Goal: Transaction & Acquisition: Purchase product/service

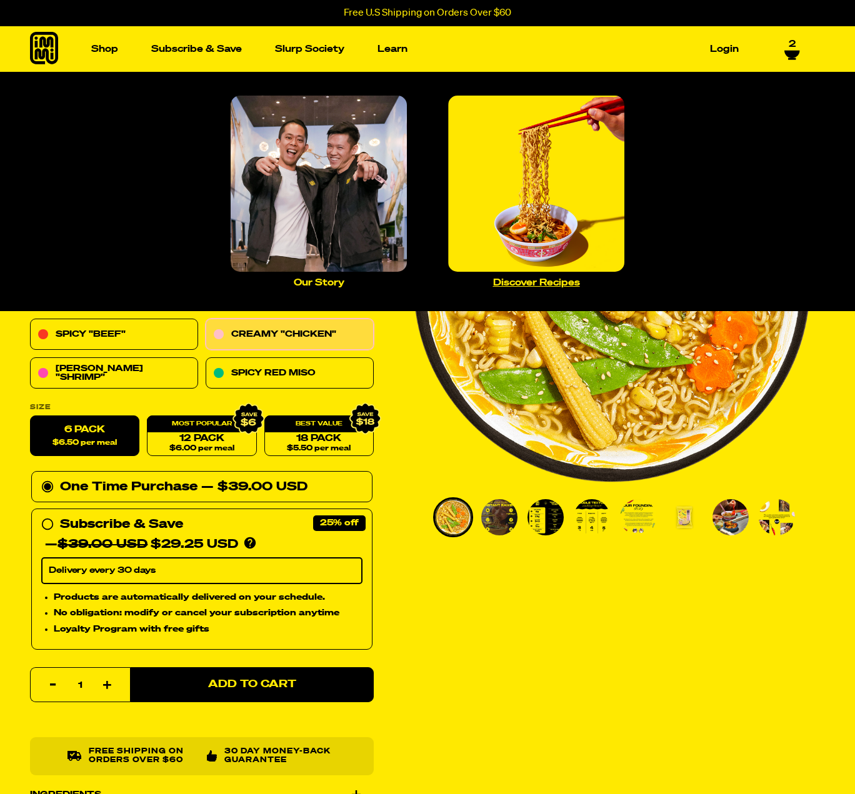
drag, startPoint x: 525, startPoint y: 186, endPoint x: 520, endPoint y: 204, distance: 18.6
click at [525, 186] on img "Main navigation" at bounding box center [536, 184] width 176 height 176
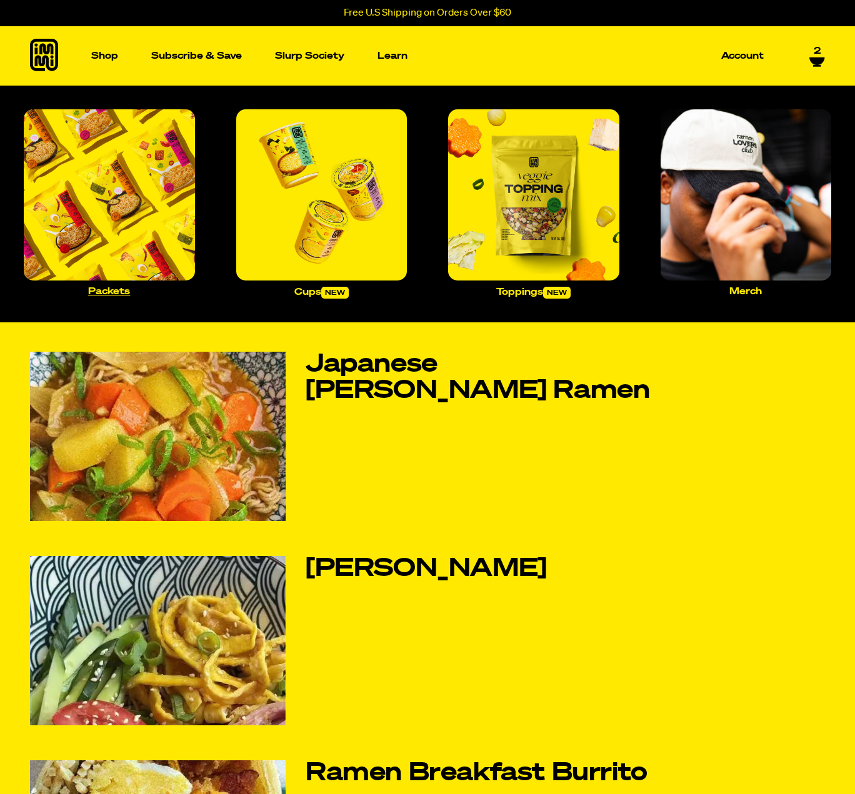
click at [121, 200] on img "Main navigation" at bounding box center [109, 194] width 171 height 171
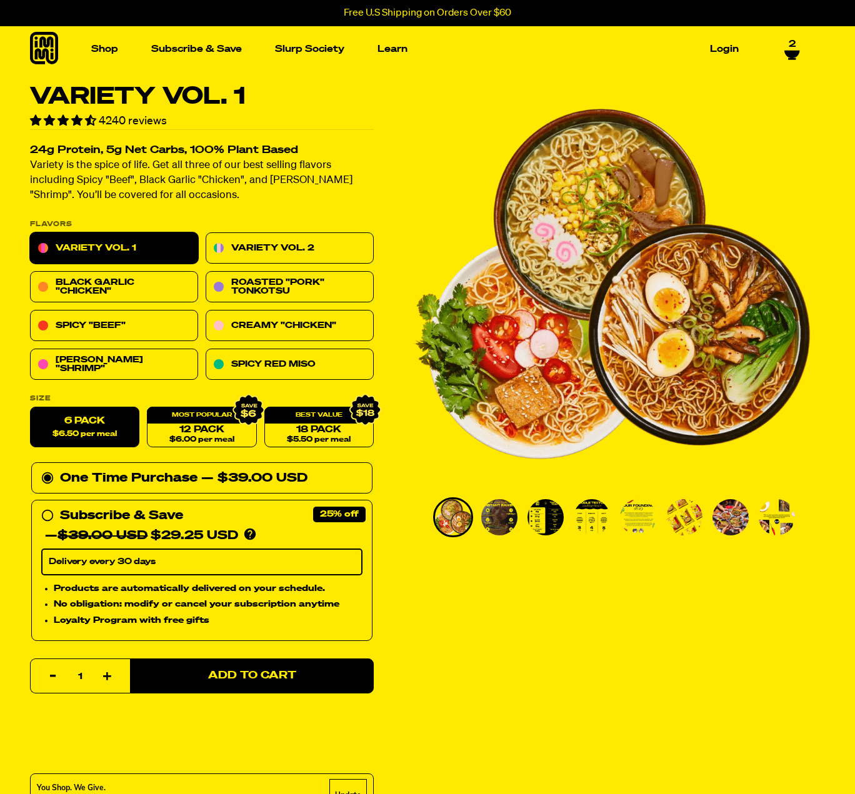
click at [779, 47] on div "2" at bounding box center [784, 49] width 31 height 21
click at [787, 53] on icon at bounding box center [791, 50] width 15 height 7
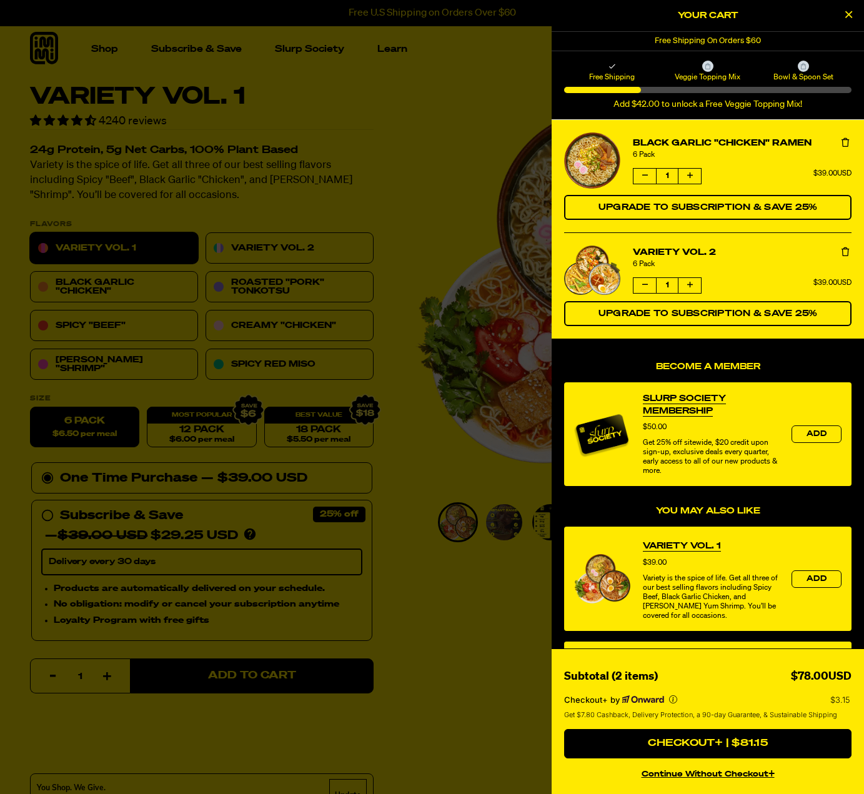
click at [842, 141] on icon "product" at bounding box center [845, 142] width 7 height 9
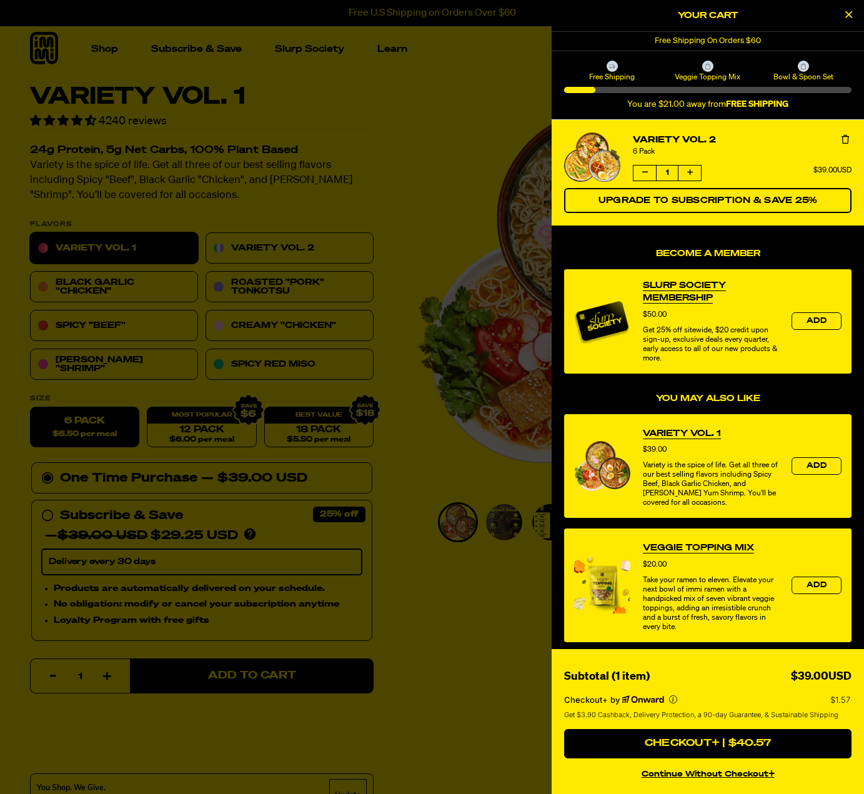
click at [150, 171] on div at bounding box center [432, 397] width 864 height 794
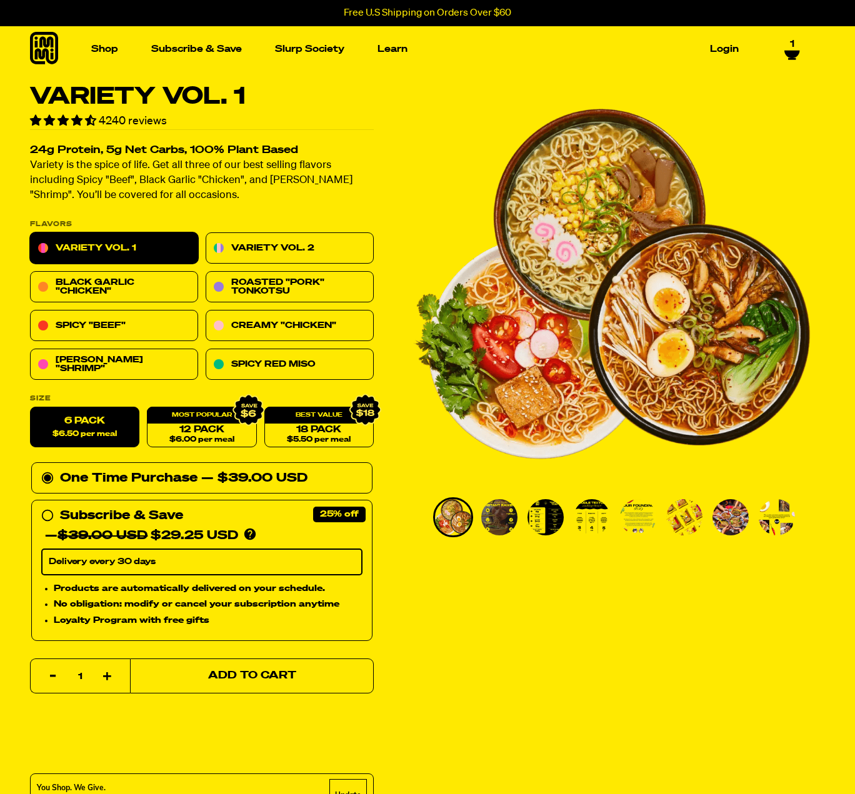
click at [234, 687] on button "Add to Cart" at bounding box center [252, 676] width 244 height 35
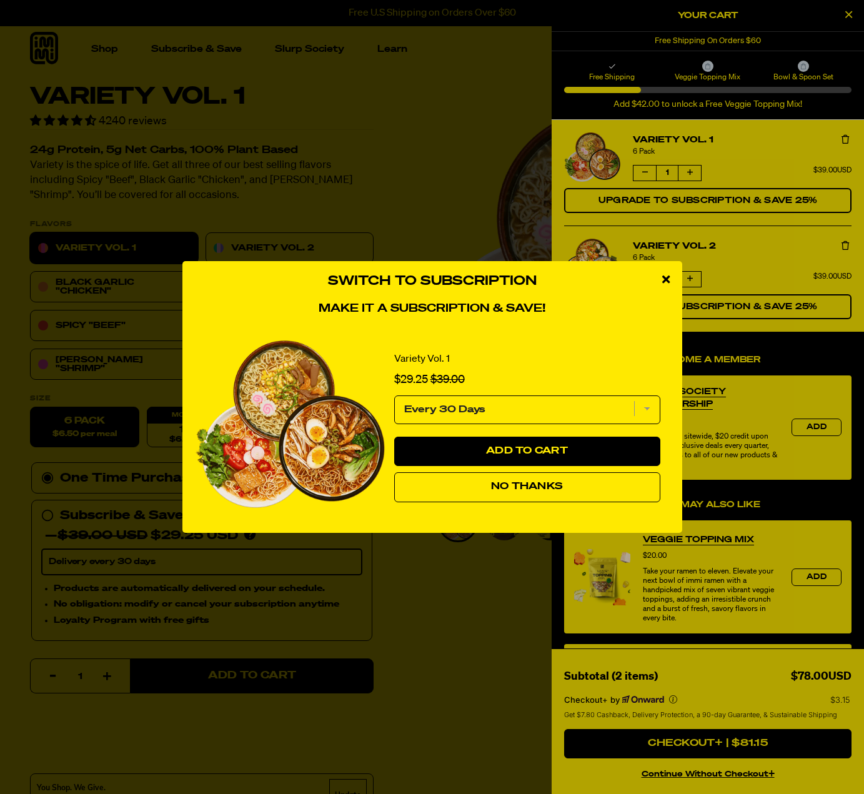
click at [564, 487] on button "No Thanks" at bounding box center [527, 487] width 266 height 30
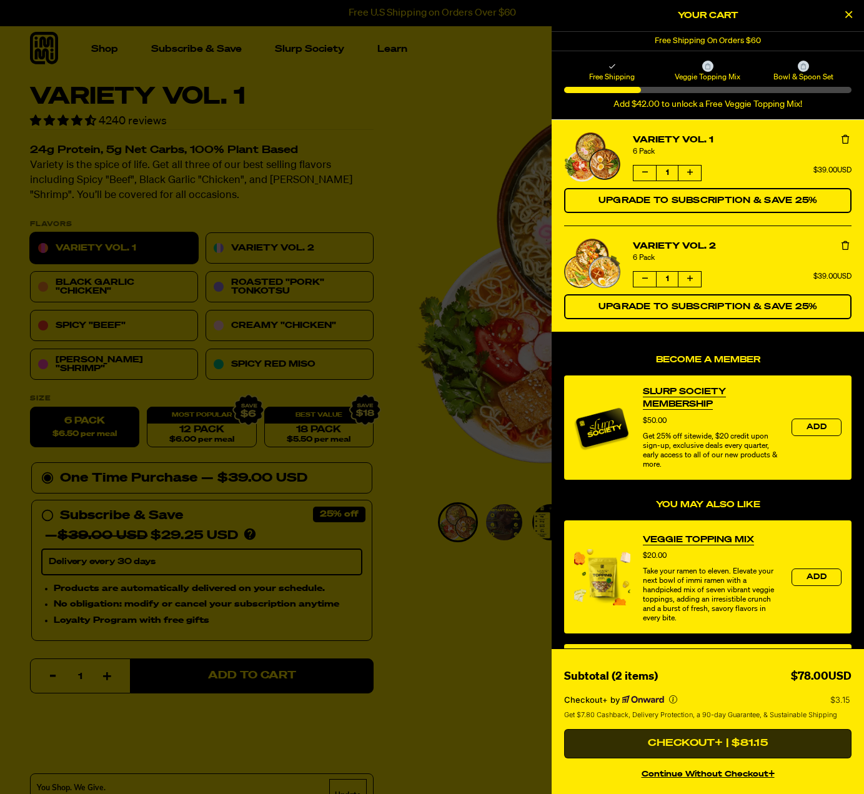
click at [781, 740] on button "Checkout+ | $81.15" at bounding box center [707, 744] width 287 height 30
